Goal: Check status: Check status

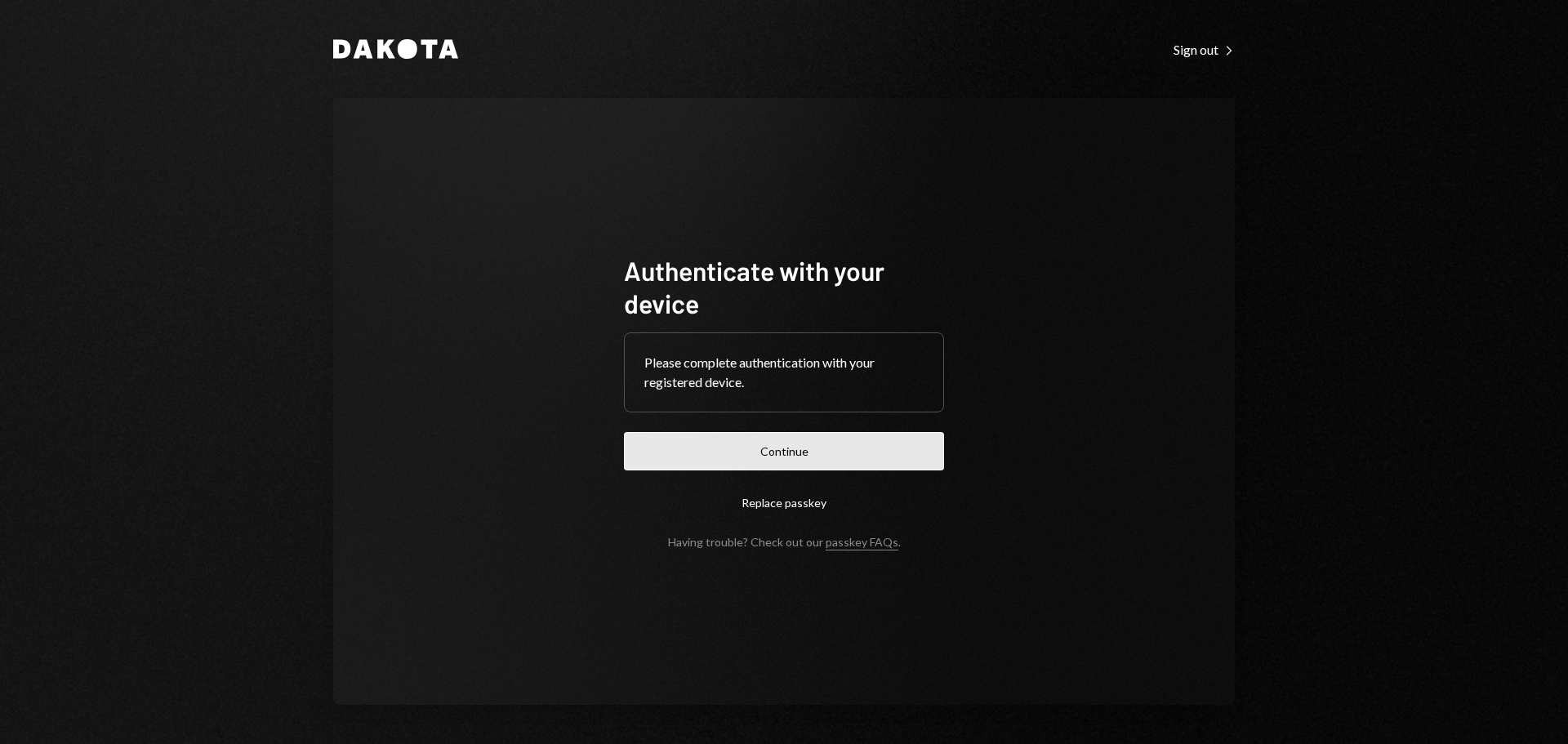
click at [793, 455] on button "Continue" at bounding box center [784, 451] width 320 height 39
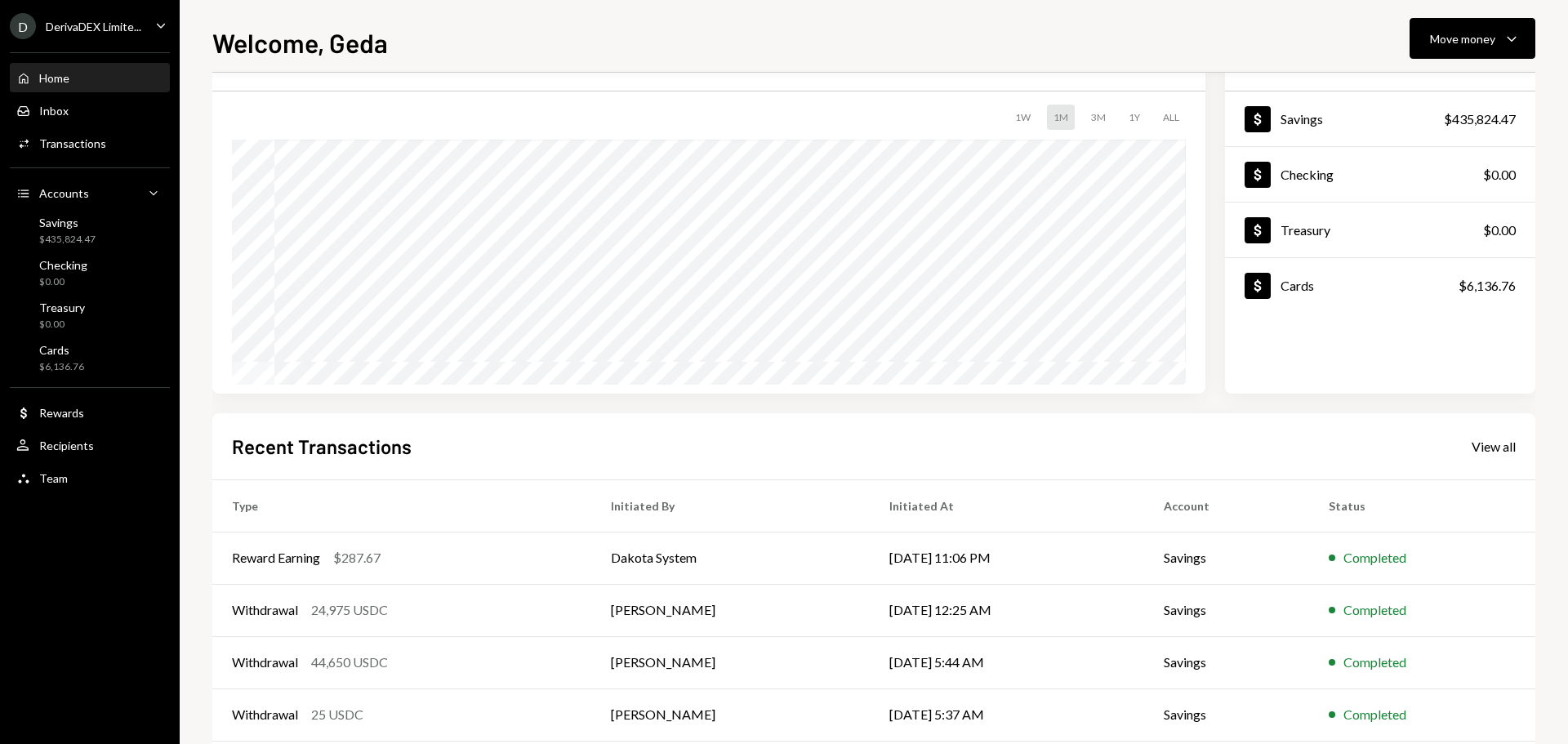
scroll to position [162, 0]
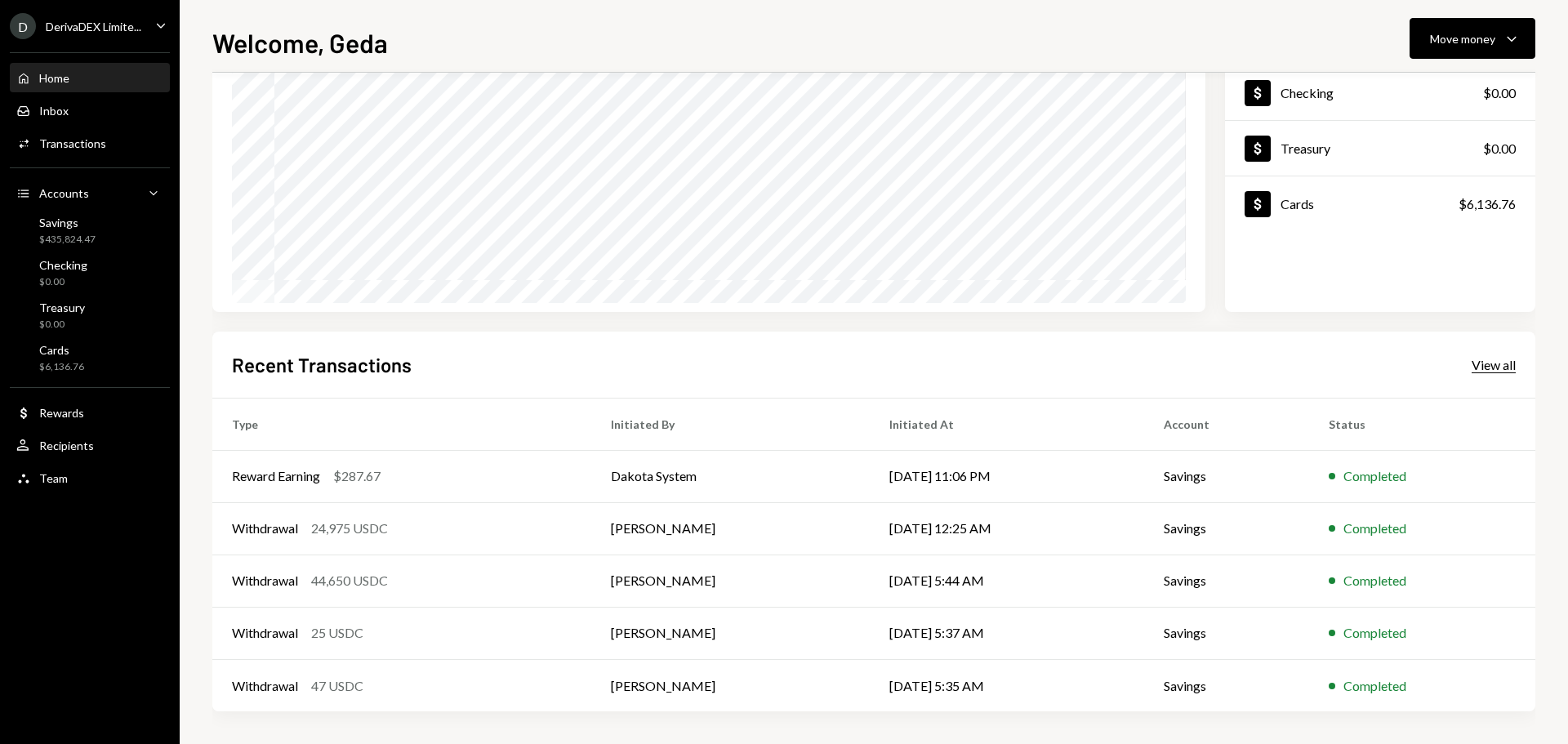
click at [1503, 370] on div "View all" at bounding box center [1494, 365] width 45 height 16
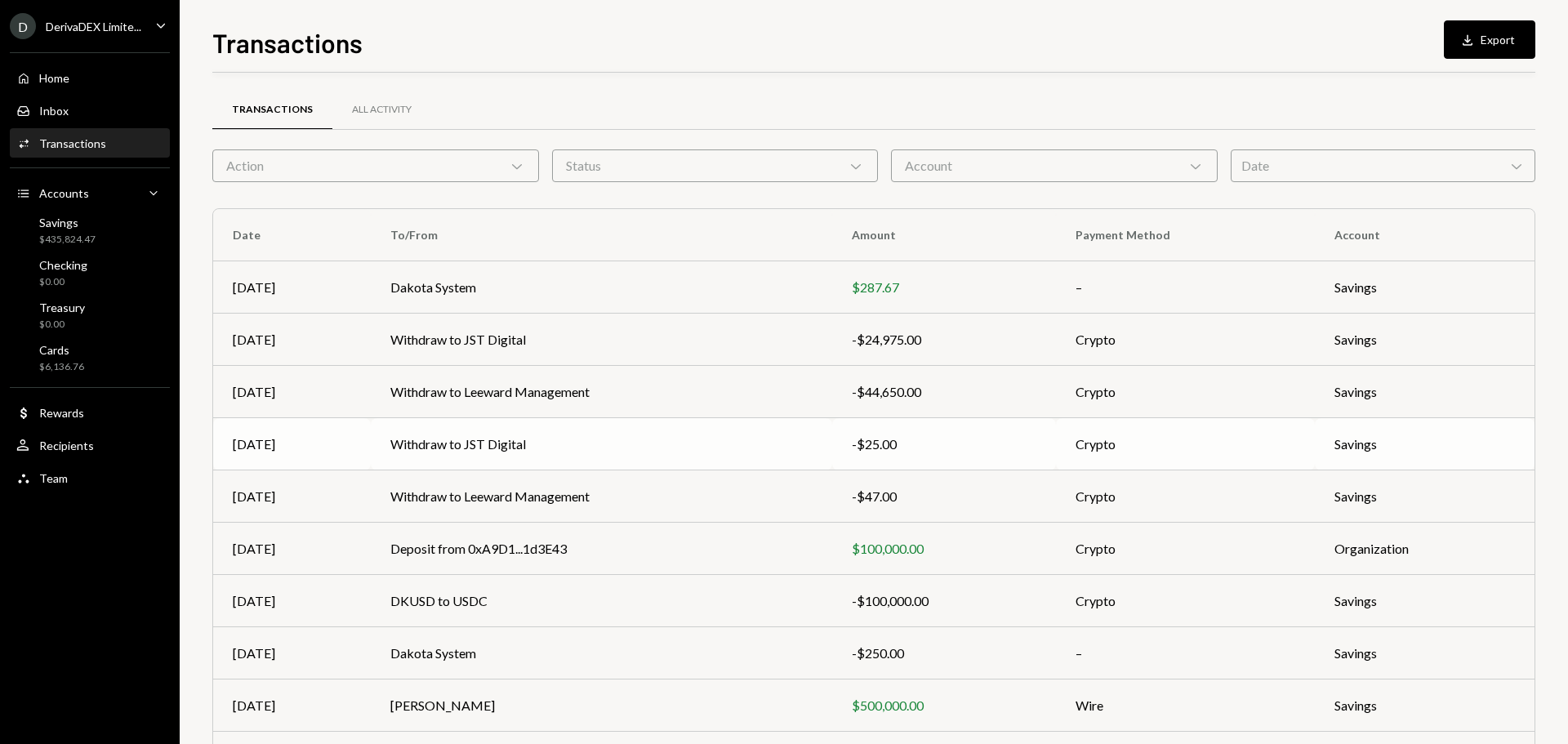
scroll to position [109, 0]
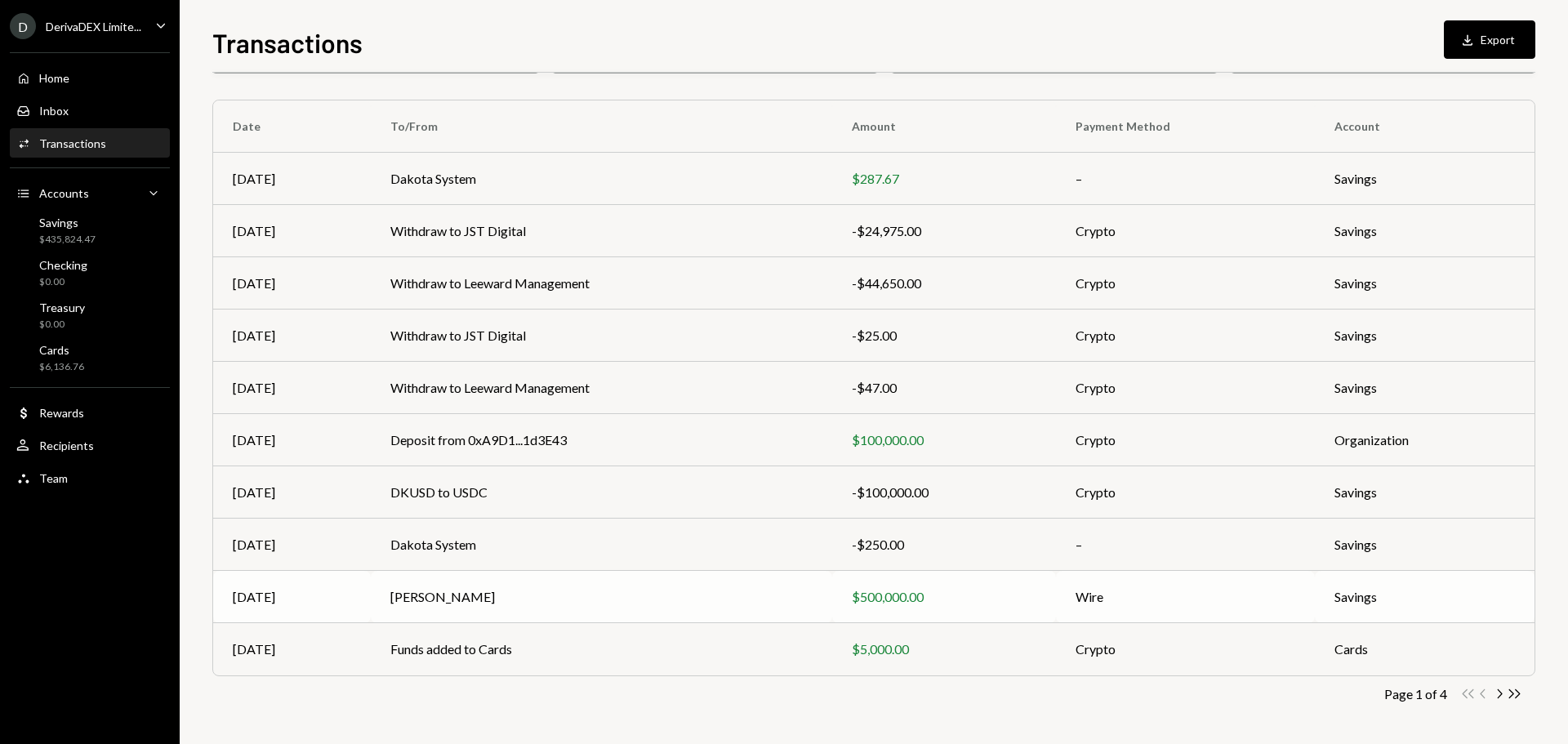
click at [904, 602] on div "$500,000.00" at bounding box center [944, 597] width 184 height 20
click at [440, 603] on div "D DerivaDEX Limite... Caret Down Home Home Inbox Inbox Activities Transactions …" at bounding box center [784, 372] width 1568 height 744
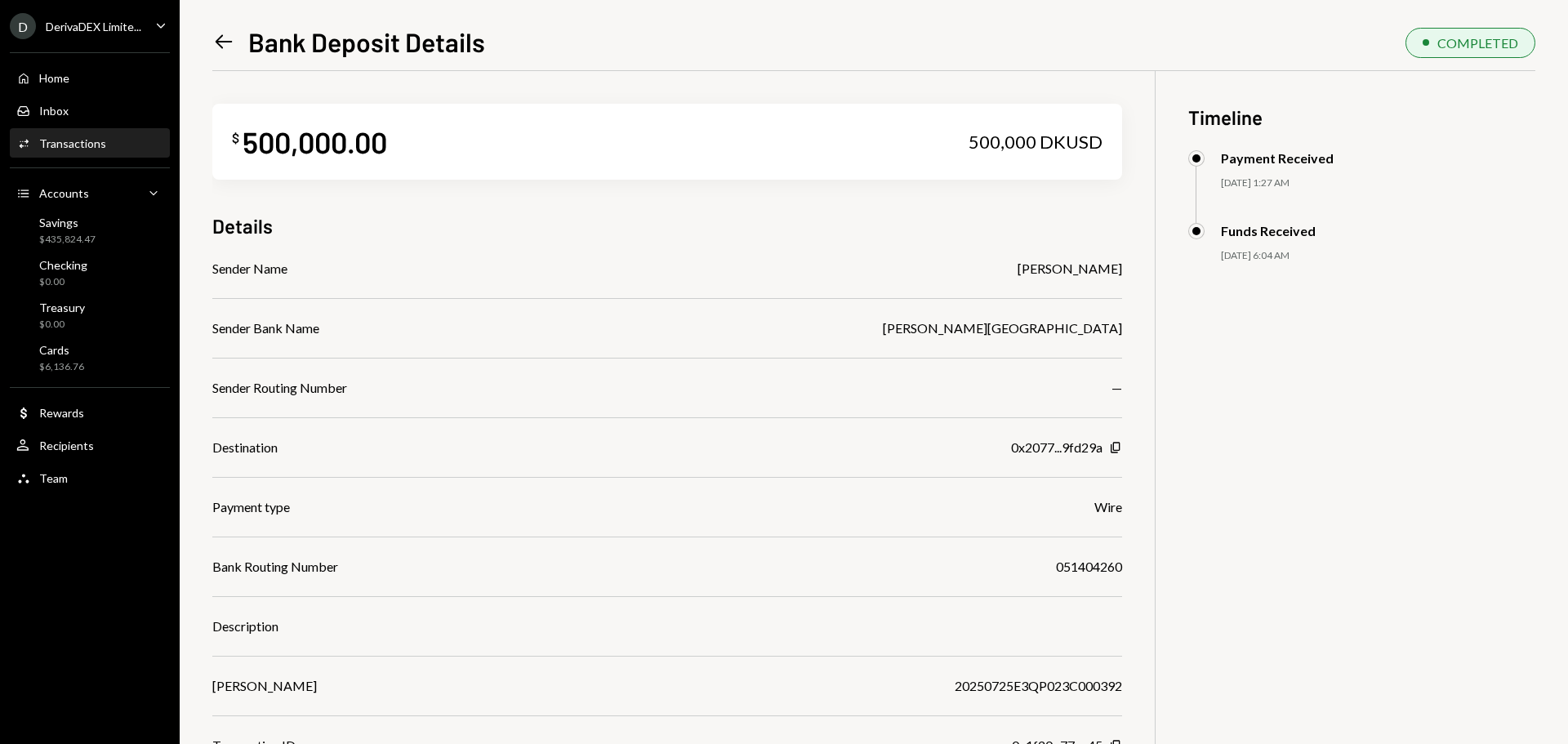
click at [220, 51] on icon "Left Arrow" at bounding box center [223, 42] width 23 height 23
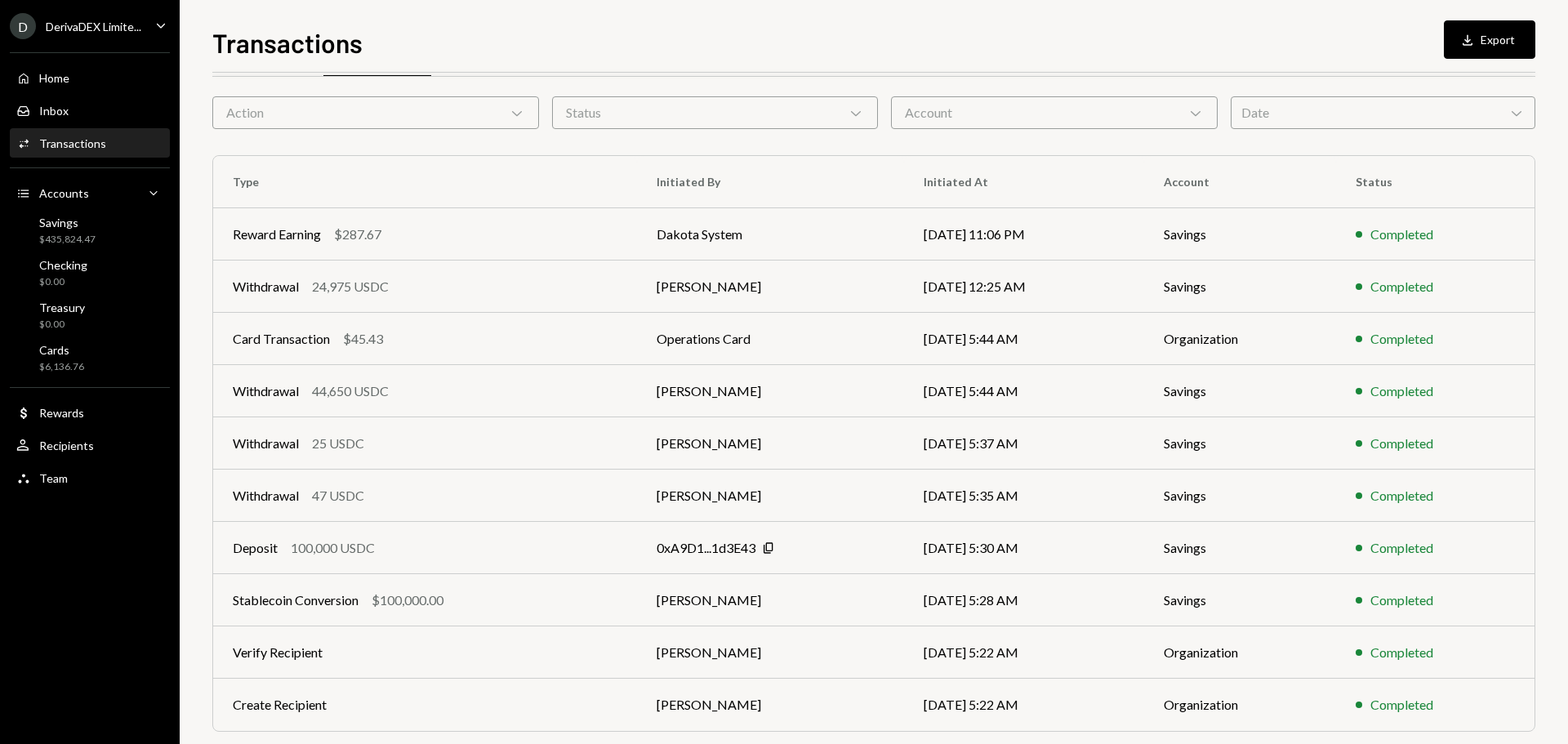
scroll to position [109, 0]
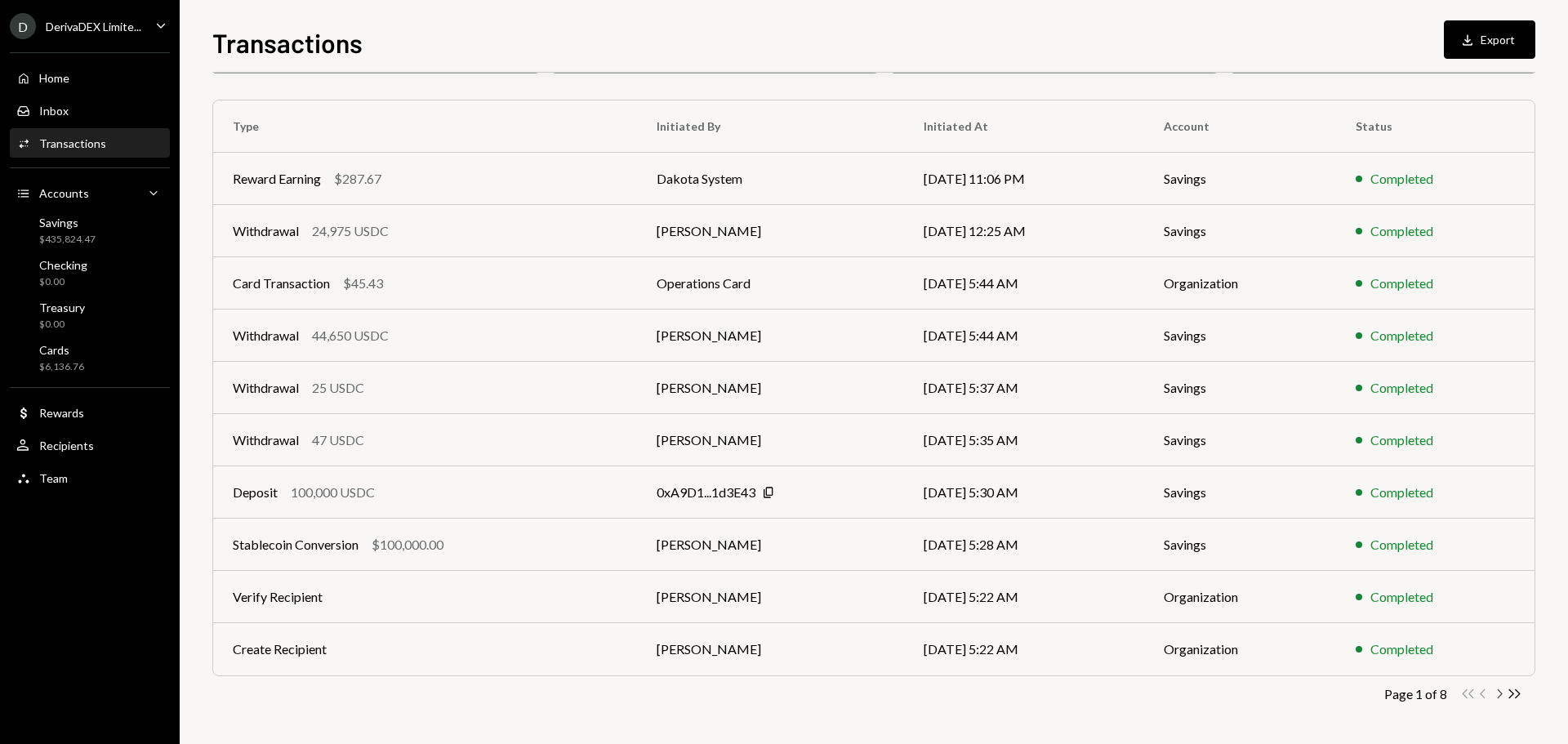
click at [1501, 693] on icon "button" at bounding box center [1500, 693] width 5 height 9
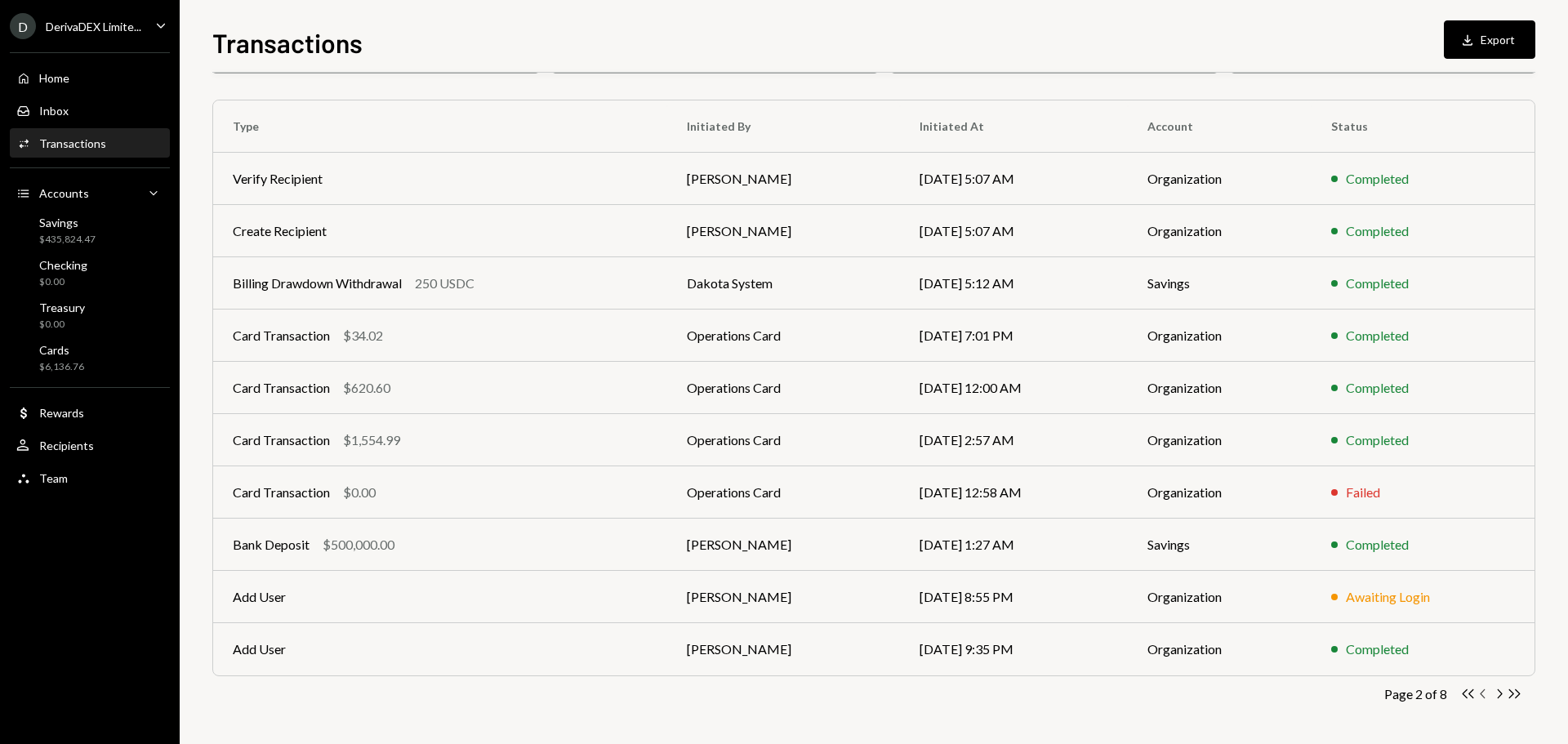
click at [1477, 695] on icon "Chevron Left" at bounding box center [1484, 693] width 16 height 16
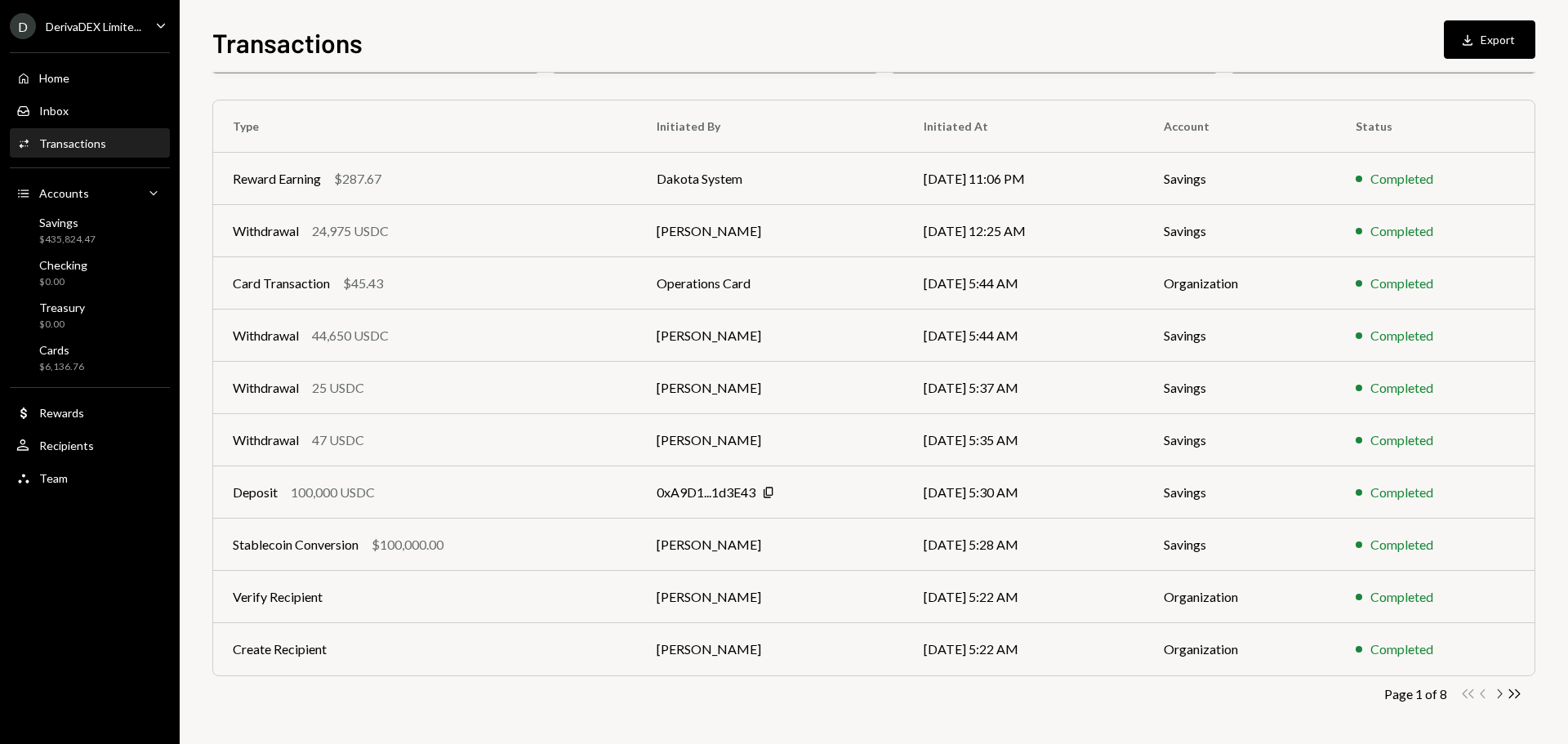
click at [1500, 694] on icon "Chevron Right" at bounding box center [1499, 693] width 16 height 16
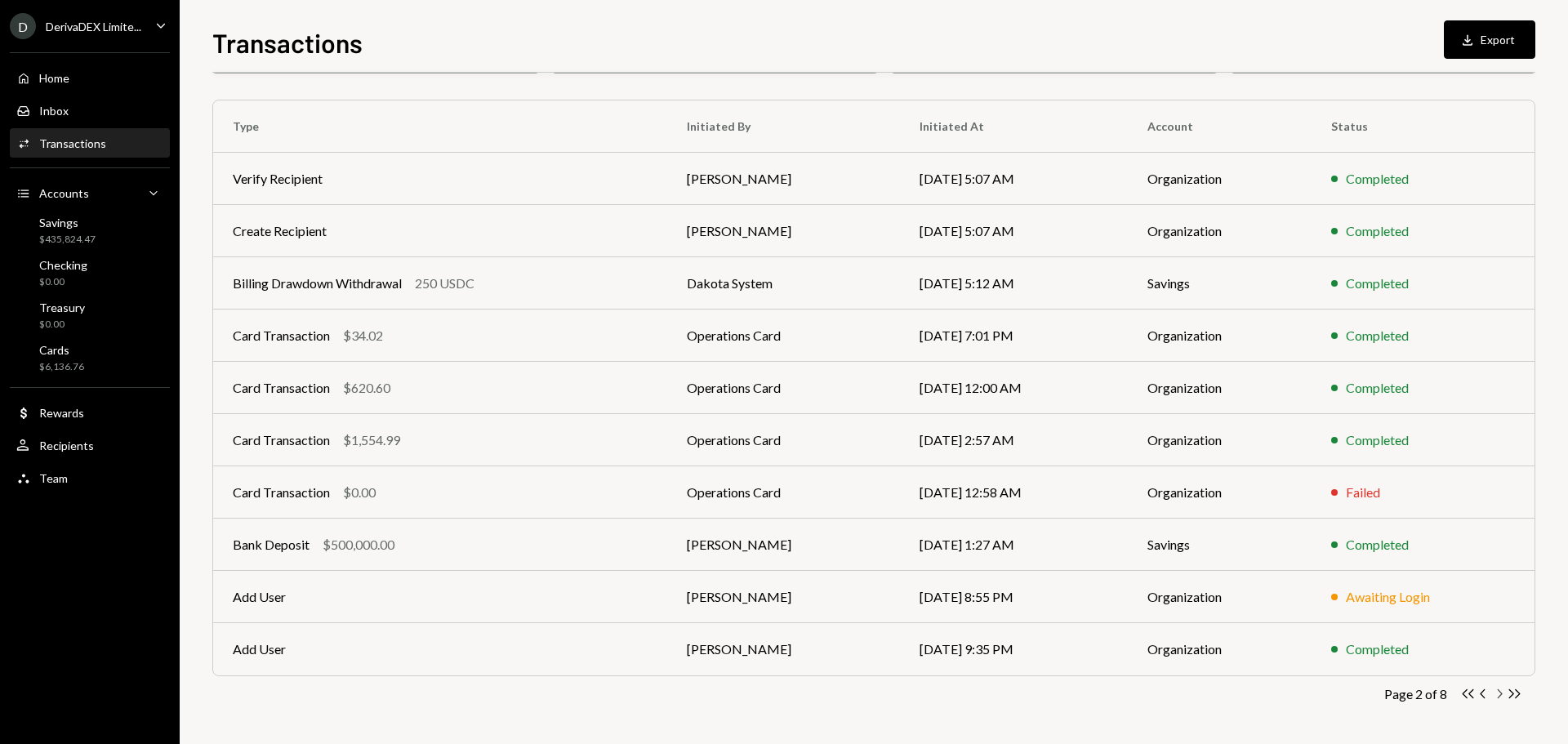
click at [1500, 694] on icon "Chevron Right" at bounding box center [1499, 693] width 16 height 16
